Goal: Task Accomplishment & Management: Use online tool/utility

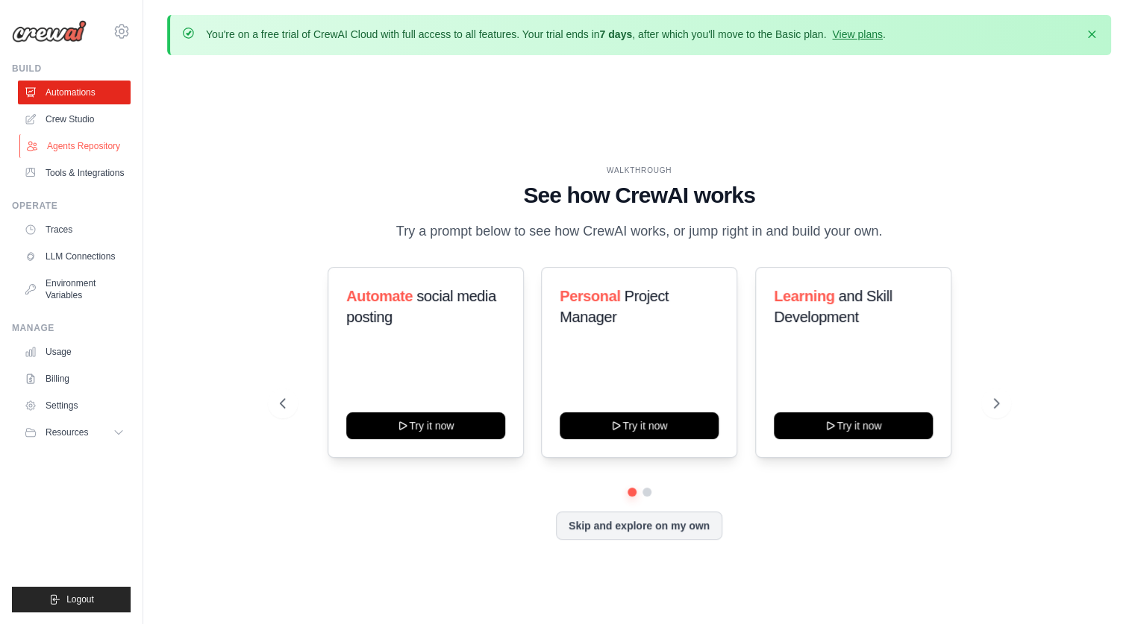
click at [82, 148] on link "Agents Repository" at bounding box center [75, 146] width 113 height 24
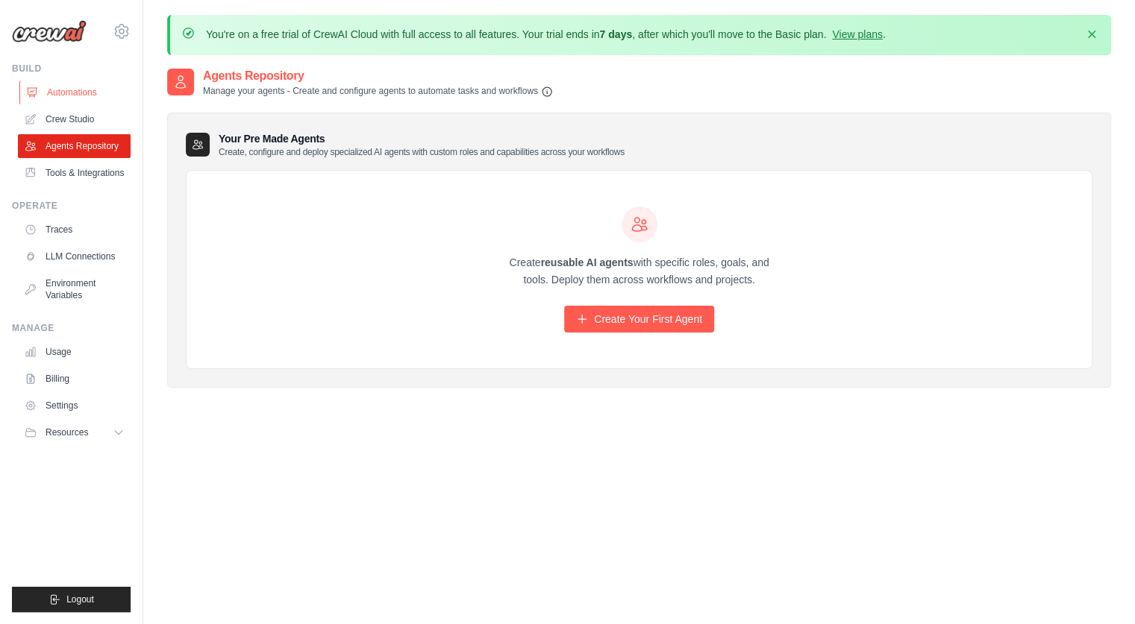
click at [53, 88] on link "Automations" at bounding box center [75, 93] width 113 height 24
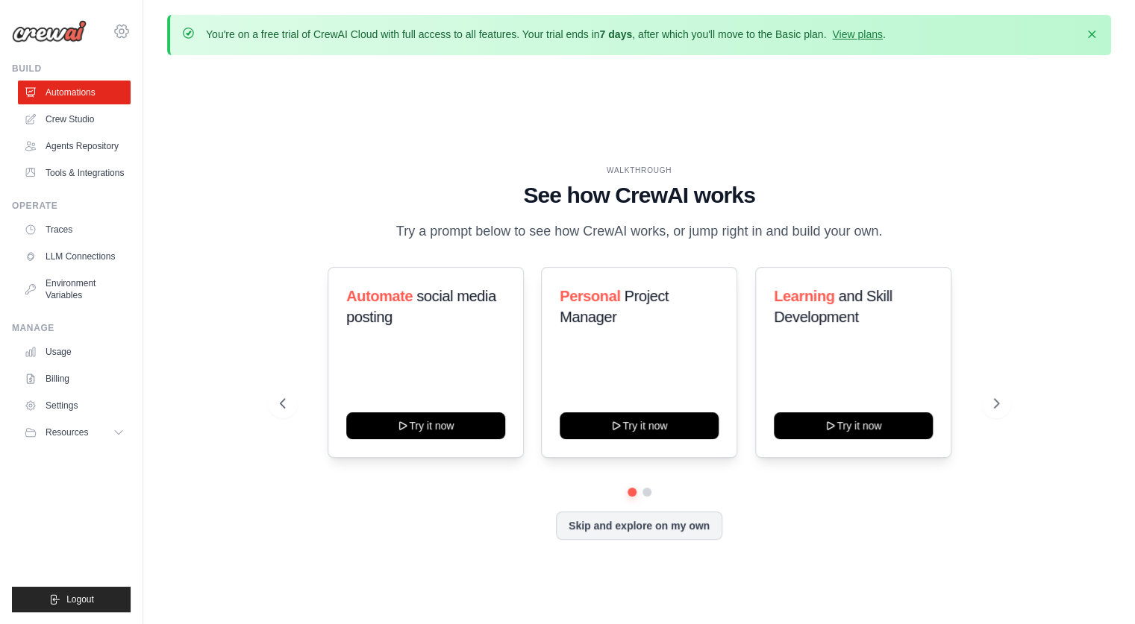
click at [129, 28] on icon at bounding box center [122, 31] width 18 height 18
click at [145, 56] on div "[EMAIL_ADDRESS][DOMAIN_NAME]" at bounding box center [184, 57] width 118 height 15
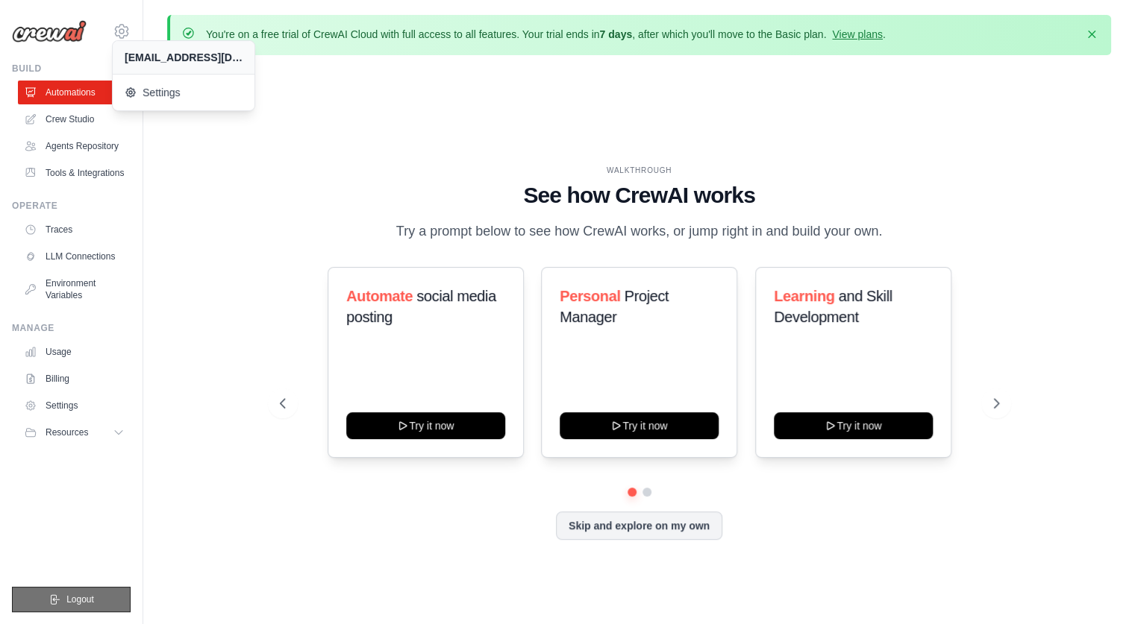
click at [66, 603] on span "Logout" at bounding box center [80, 600] width 28 height 12
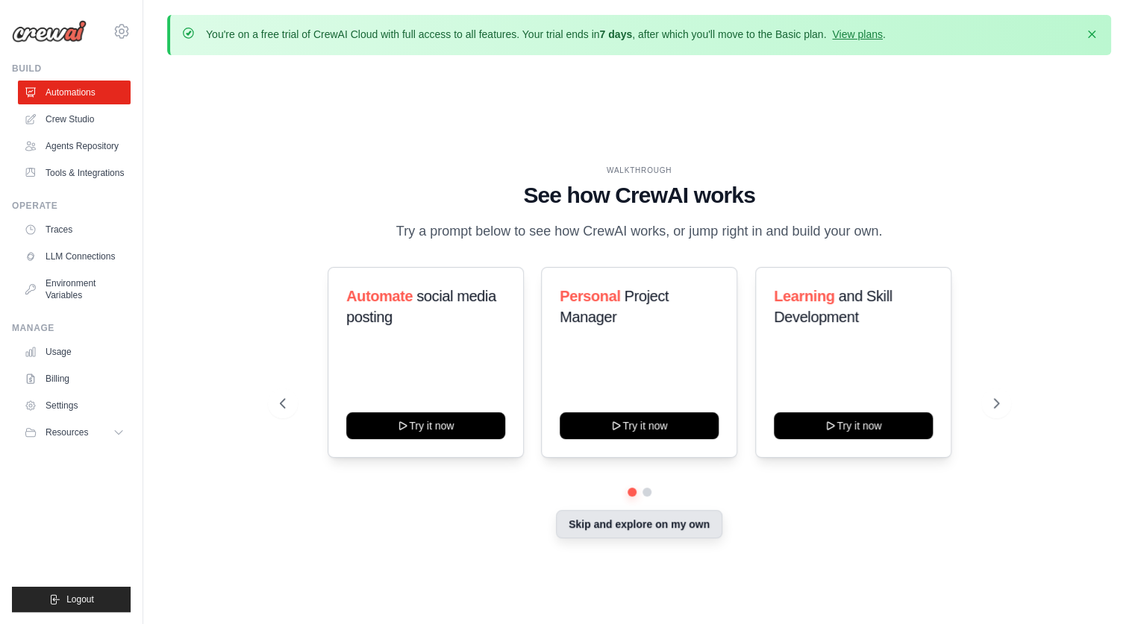
click at [658, 522] on button "Skip and explore on my own" at bounding box center [639, 524] width 166 height 28
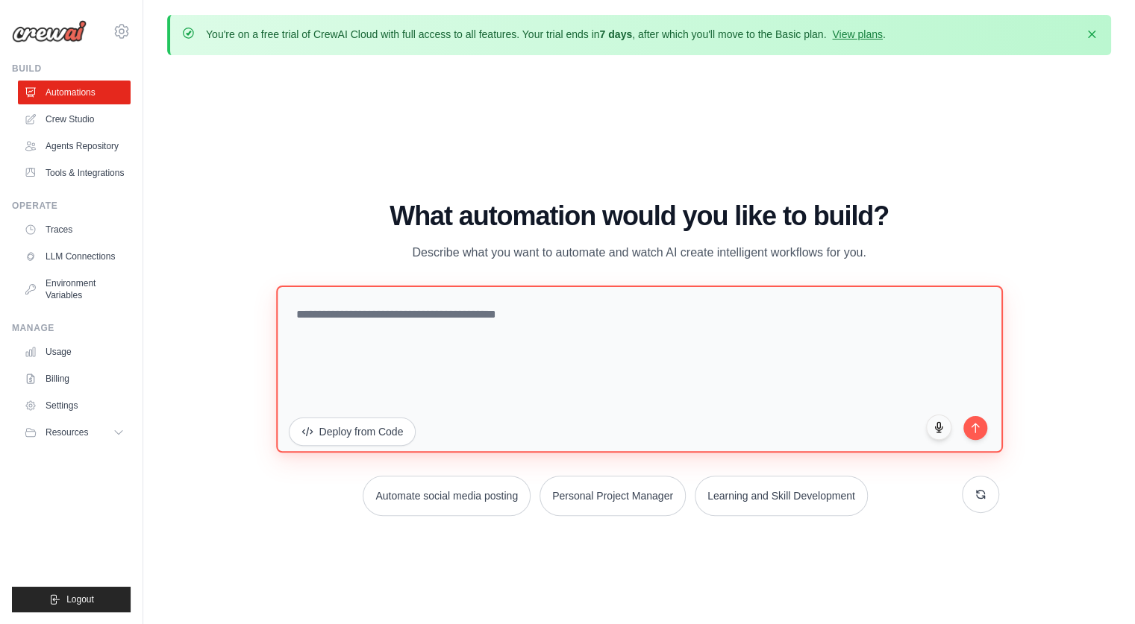
click at [576, 316] on textarea at bounding box center [639, 368] width 727 height 167
